Goal: Check status: Check status

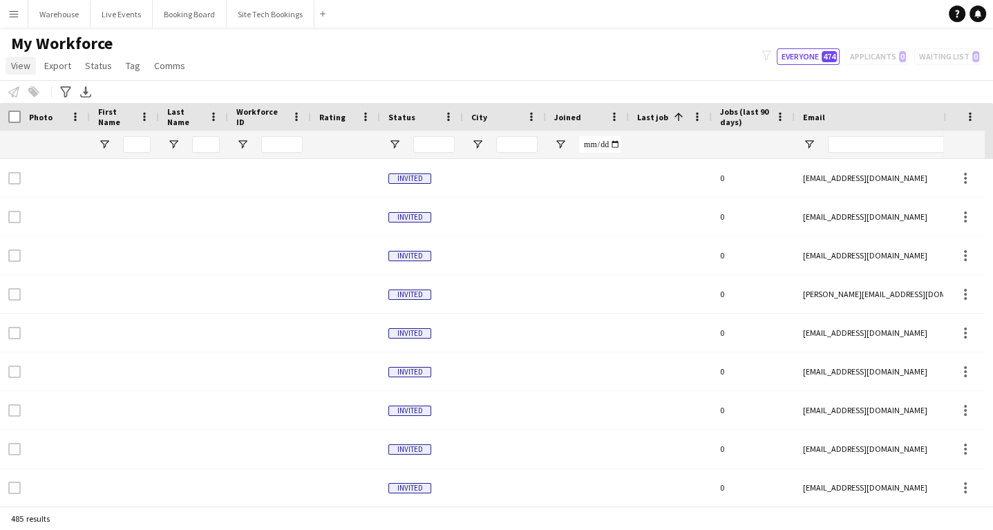
click at [24, 72] on link "View" at bounding box center [21, 66] width 30 height 18
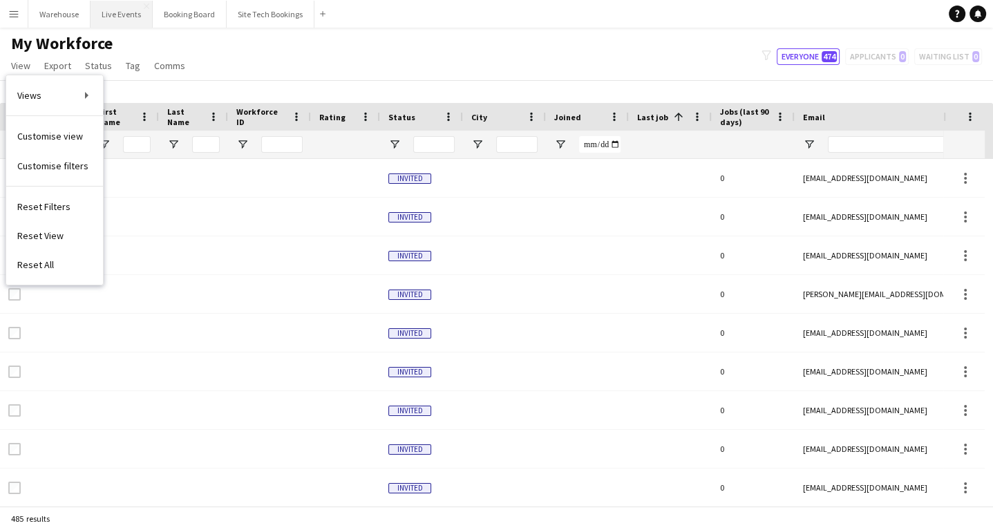
click at [108, 15] on button "Live Events Close" at bounding box center [122, 14] width 62 height 27
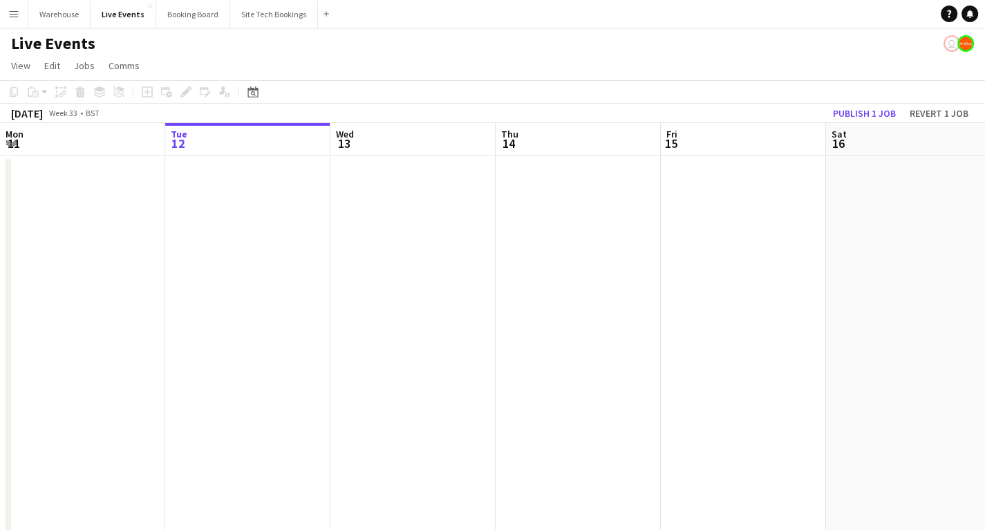
drag, startPoint x: 750, startPoint y: 346, endPoint x: 300, endPoint y: 354, distance: 449.9
click at [279, 355] on app-calendar-viewport "Sat 9 29/29 3 Jobs Sun 10 8/8 1 Job Mon 11 Tue 12 Wed 13 Thu 14 Fri 15 Sat 16 S…" at bounding box center [492, 421] width 985 height 596
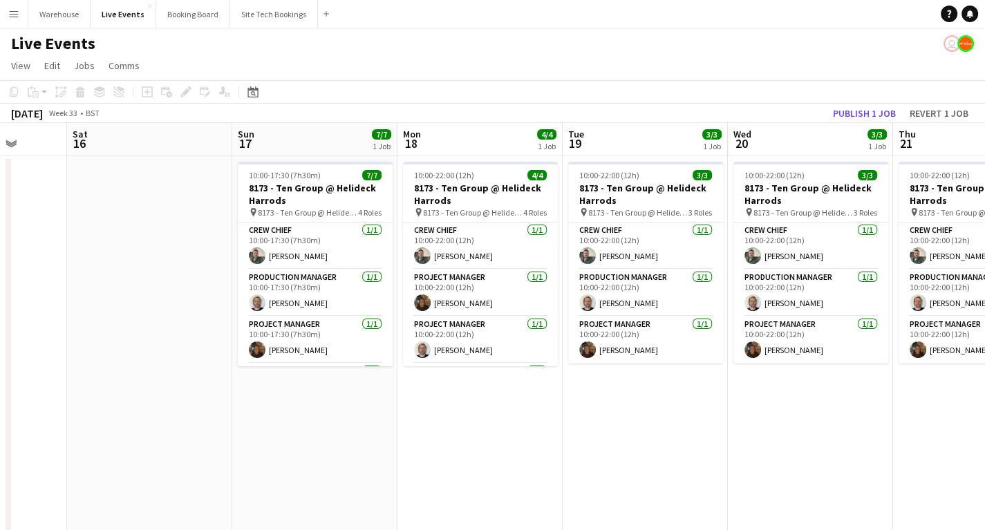
drag, startPoint x: 475, startPoint y: 349, endPoint x: 214, endPoint y: 349, distance: 261.2
click at [214, 349] on app-calendar-viewport "Wed 13 Thu 14 Fri 15 Sat 16 Sun 17 7/7 1 Job Mon 18 4/4 1 Job Tue 19 3/3 1 Job …" at bounding box center [492, 421] width 985 height 596
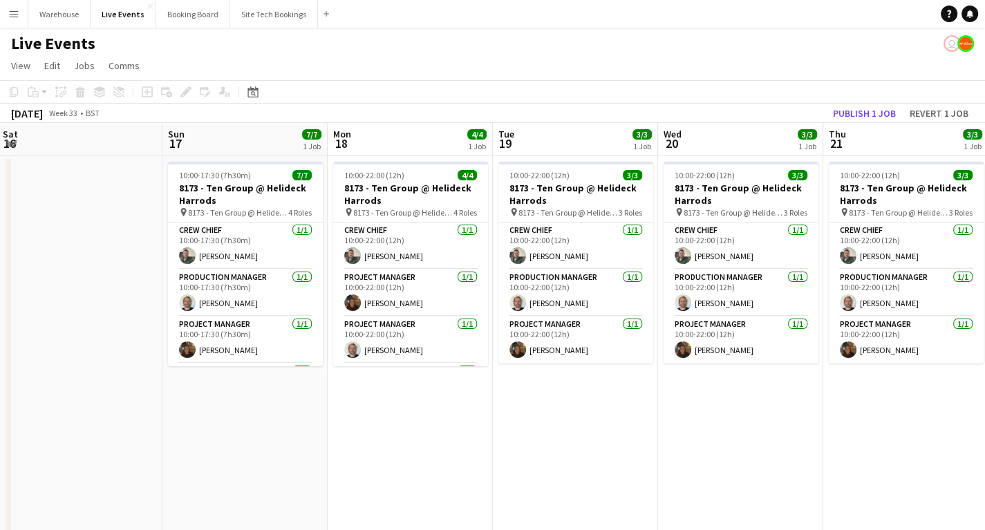
scroll to position [0, 499]
drag, startPoint x: 294, startPoint y: 463, endPoint x: 225, endPoint y: 451, distance: 70.1
click at [225, 451] on app-calendar-viewport "Wed 13 Thu 14 Fri 15 Sat 16 Sun 17 7/7 1 Job Mon 18 4/4 1 Job Tue 19 3/3 1 Job …" at bounding box center [492, 421] width 985 height 596
click at [218, 246] on app-card-role "Crew Chief [DATE] 10:00-17:30 (7h30m) [PERSON_NAME]" at bounding box center [244, 245] width 155 height 47
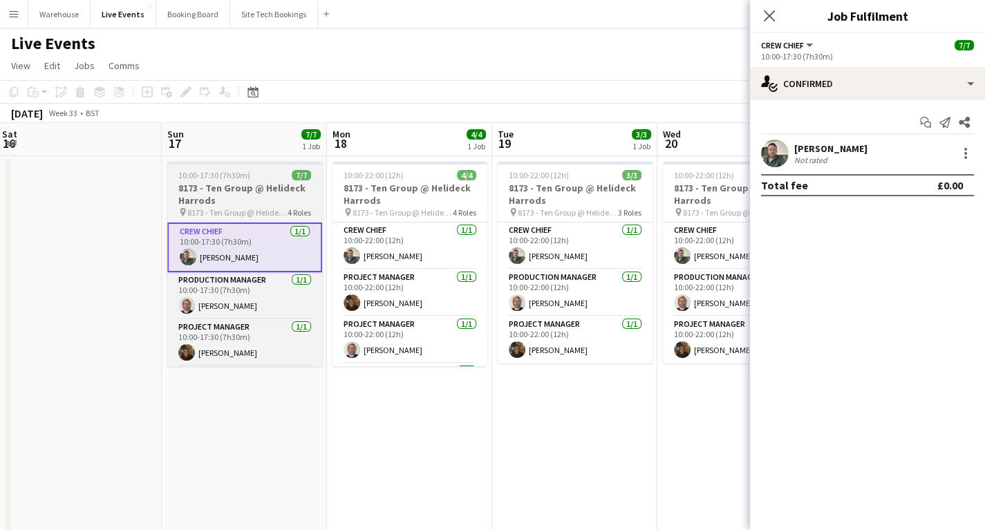
click at [224, 191] on h3 "8173 - Ten Group @ Helideck Harrods" at bounding box center [244, 194] width 155 height 25
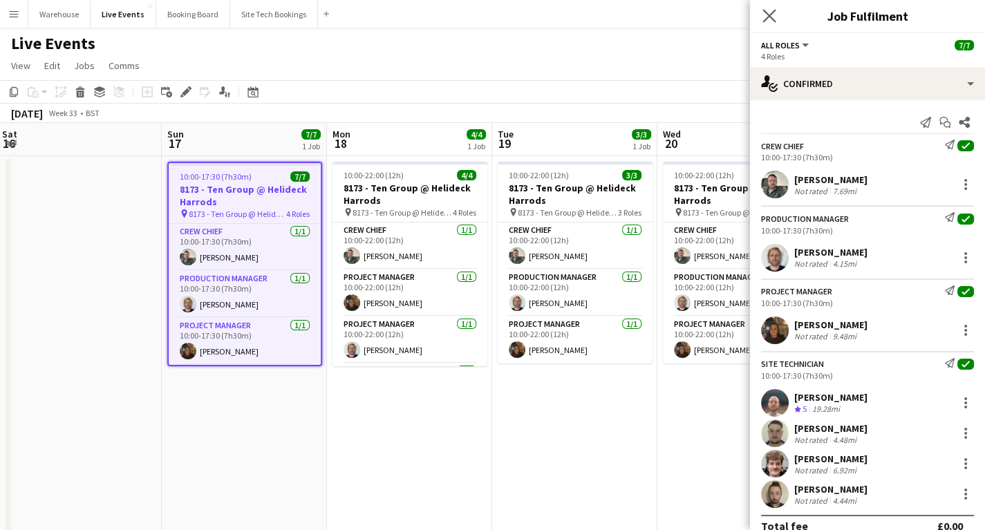
click at [768, 9] on icon "Close pop-in" at bounding box center [768, 15] width 13 height 13
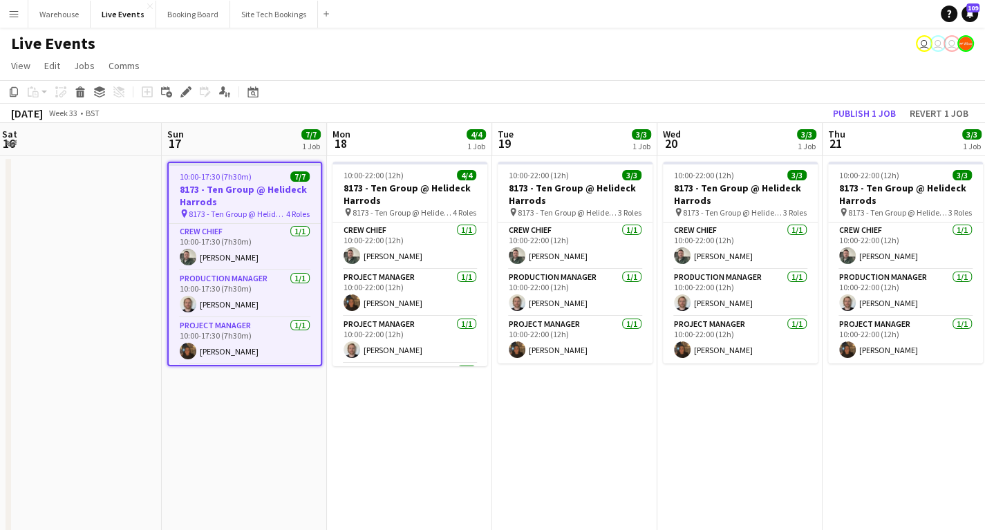
click at [341, 444] on app-date-cell "10:00-22:00 (12h) 4/4 8173 - Ten Group @ Helideck Harrods pin 8173 - Ten Group …" at bounding box center [409, 437] width 165 height 562
